Goal: Navigation & Orientation: Find specific page/section

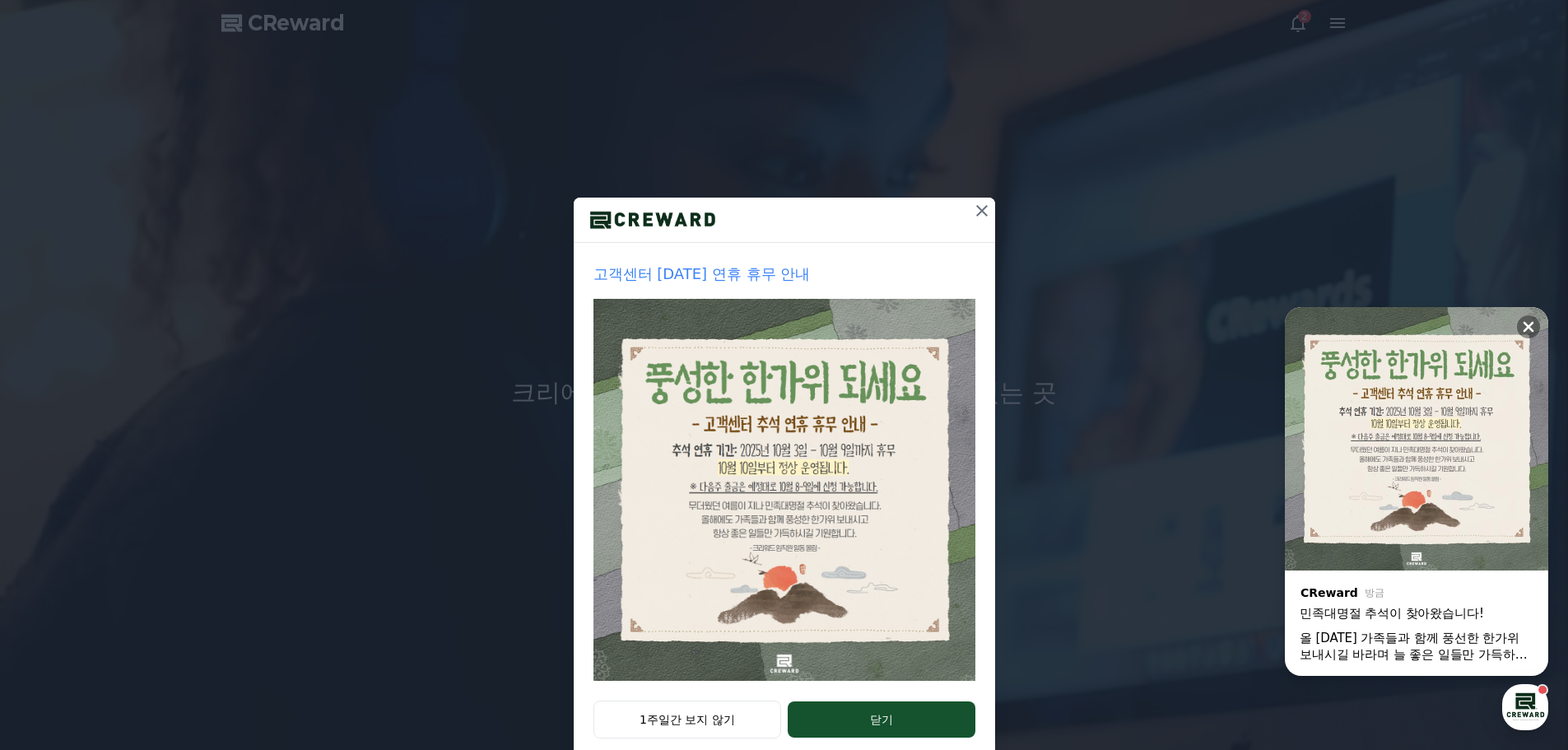
click at [977, 215] on icon at bounding box center [982, 211] width 20 height 20
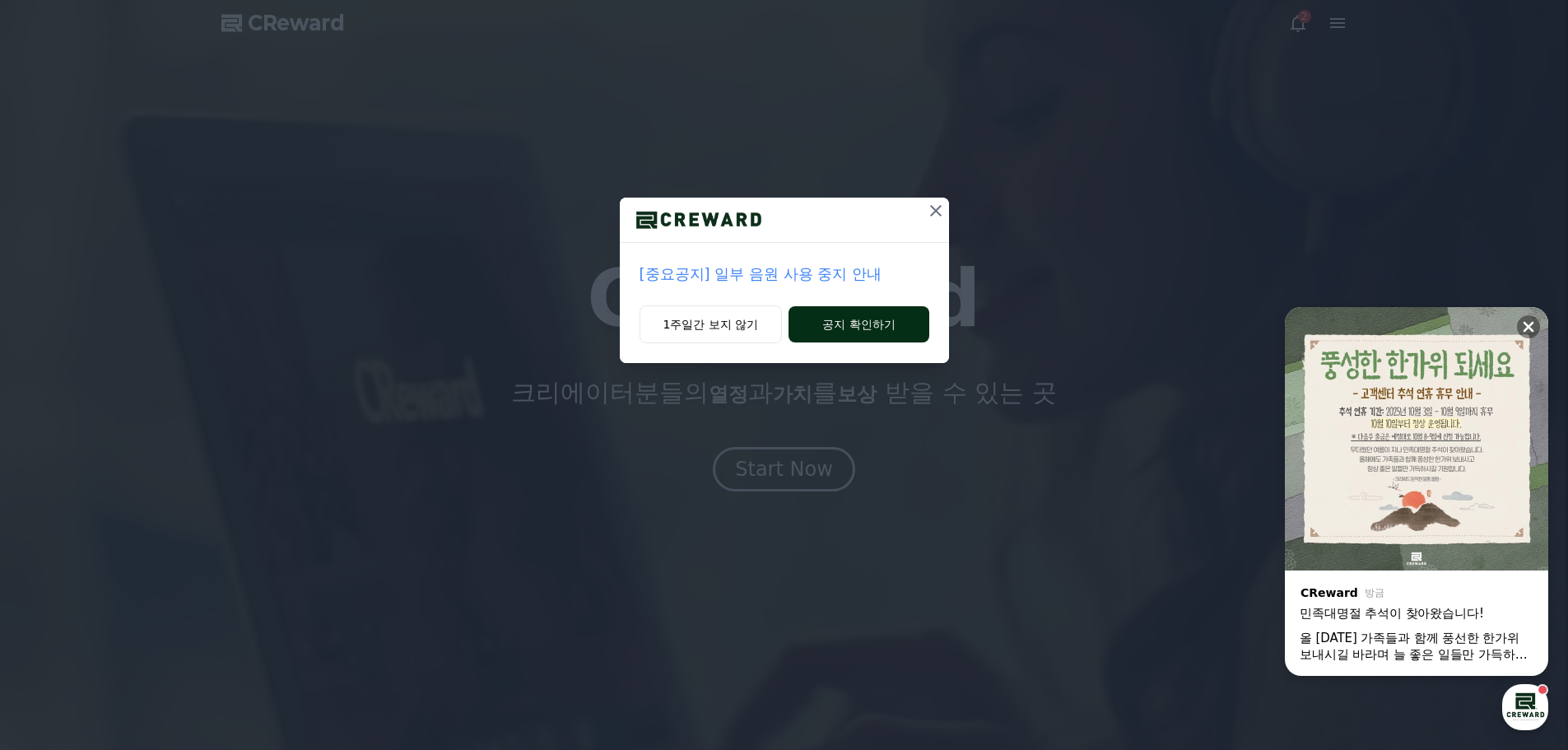
click at [846, 320] on button "공지 확인하기" at bounding box center [858, 325] width 140 height 36
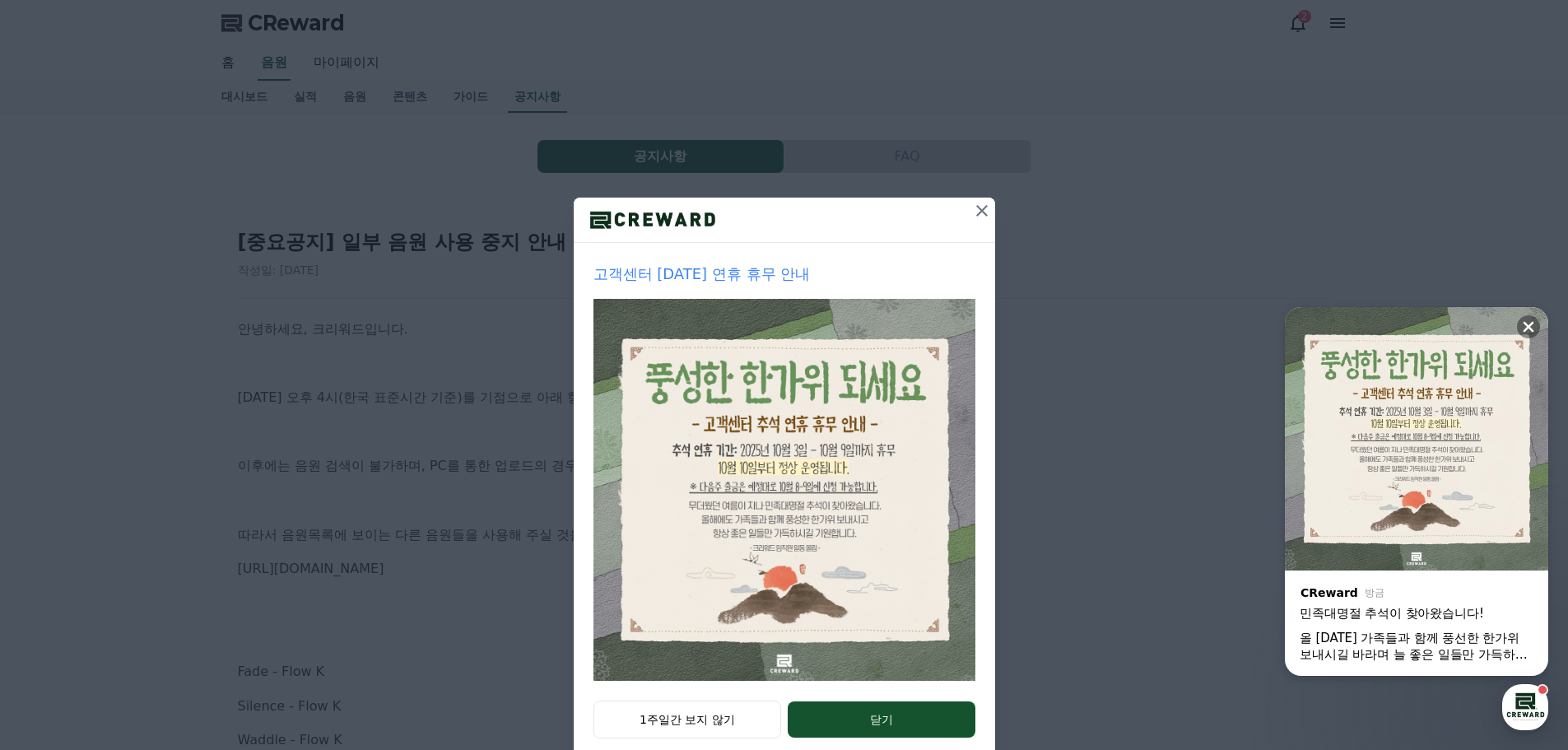
click at [972, 207] on icon at bounding box center [982, 211] width 20 height 20
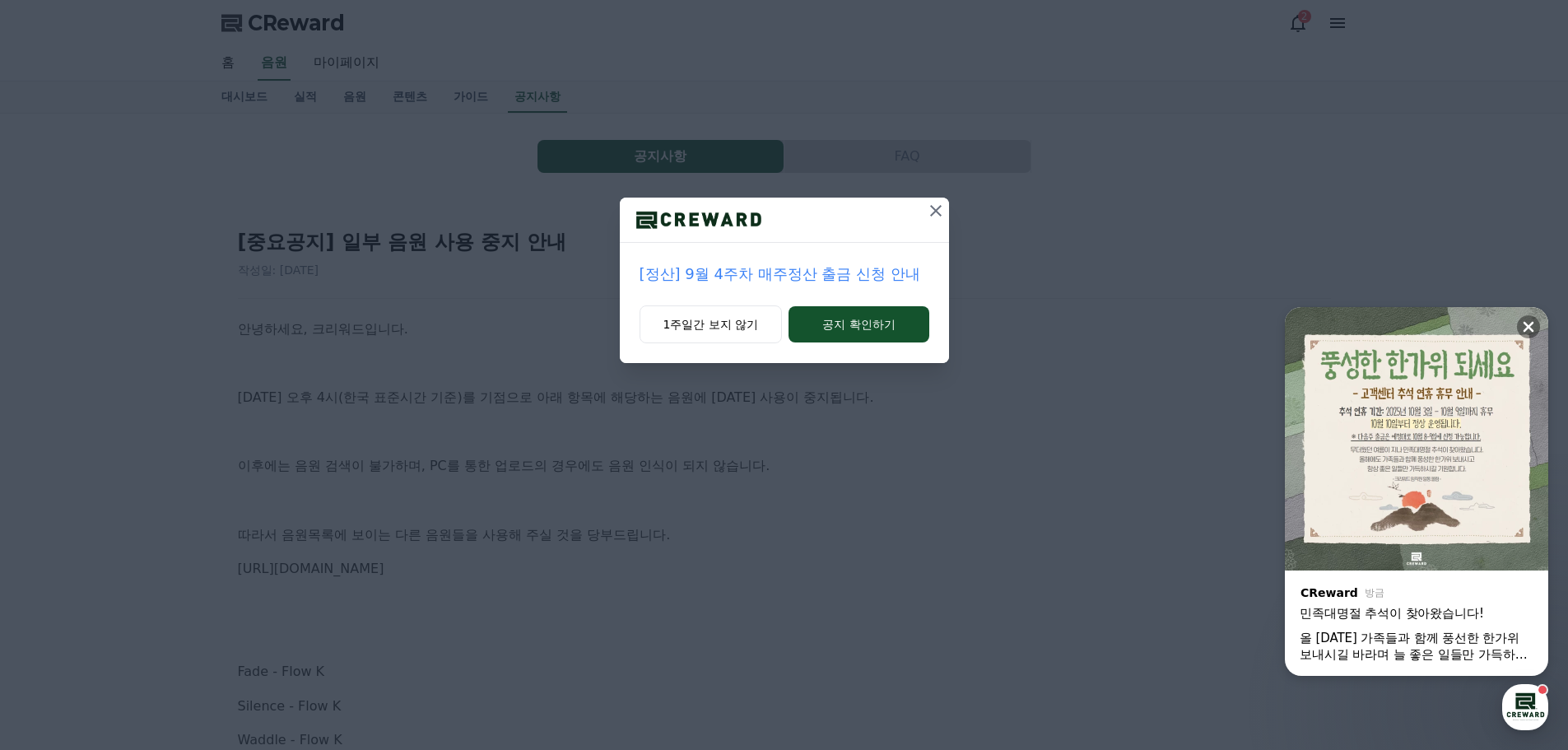
click at [934, 210] on icon at bounding box center [936, 211] width 20 height 20
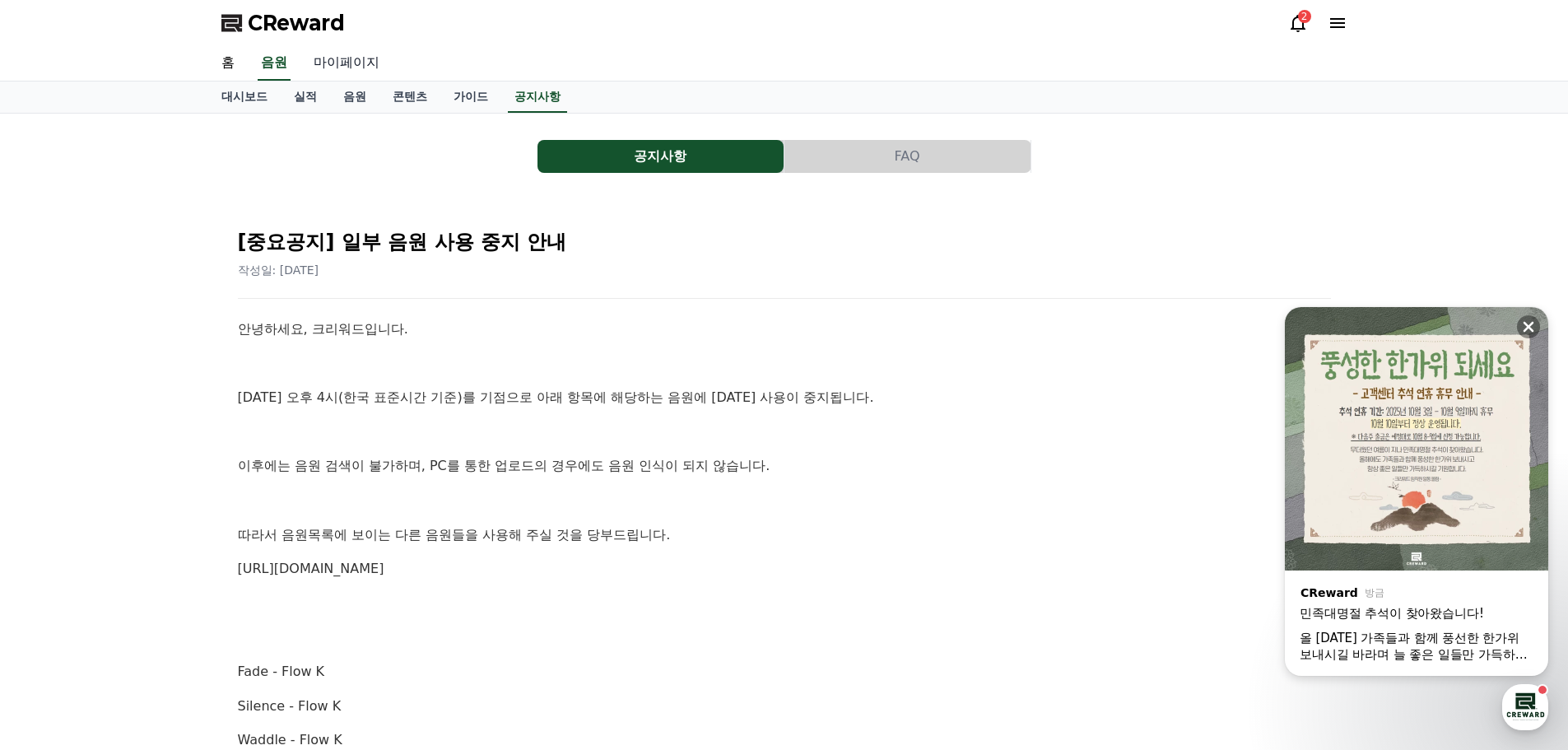
click at [350, 55] on link "마이페이지" at bounding box center [347, 64] width 92 height 35
select select "**********"
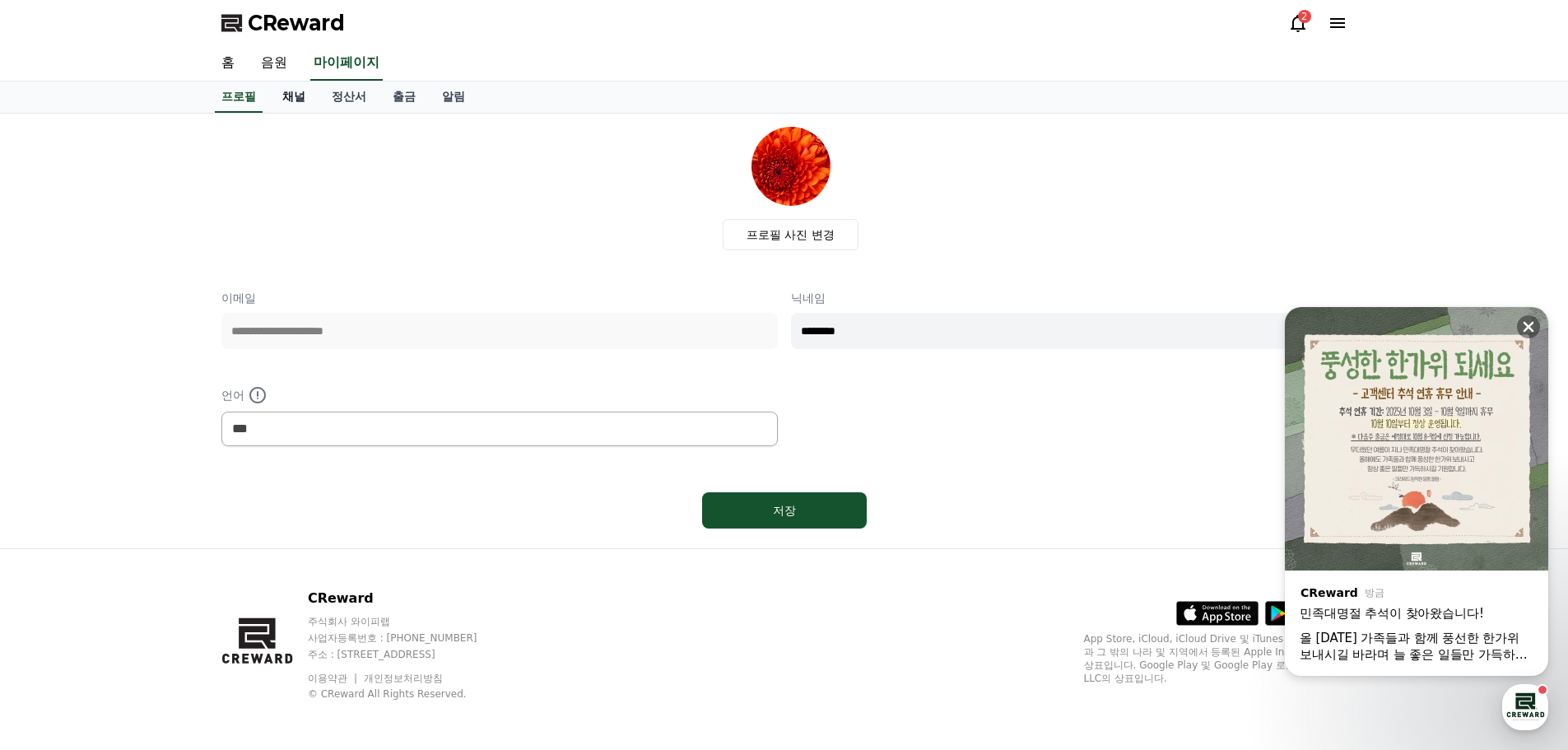
click at [293, 100] on link "채널" at bounding box center [294, 97] width 50 height 31
